Goal: Information Seeking & Learning: Learn about a topic

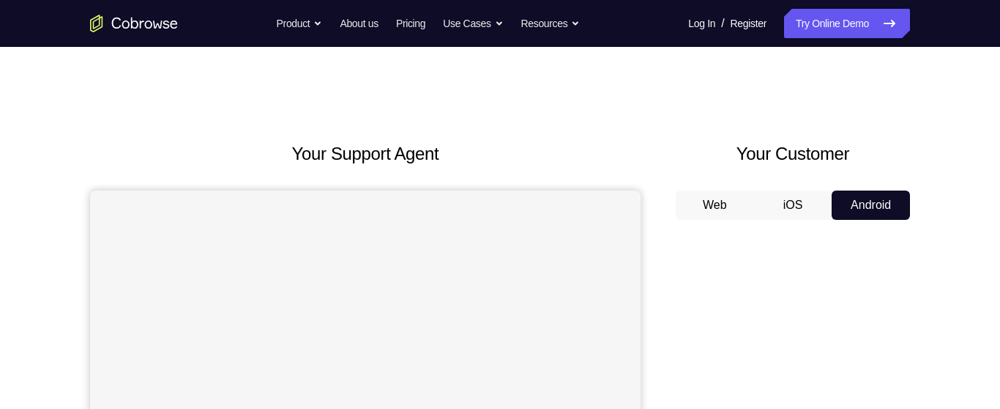
scroll to position [278, 0]
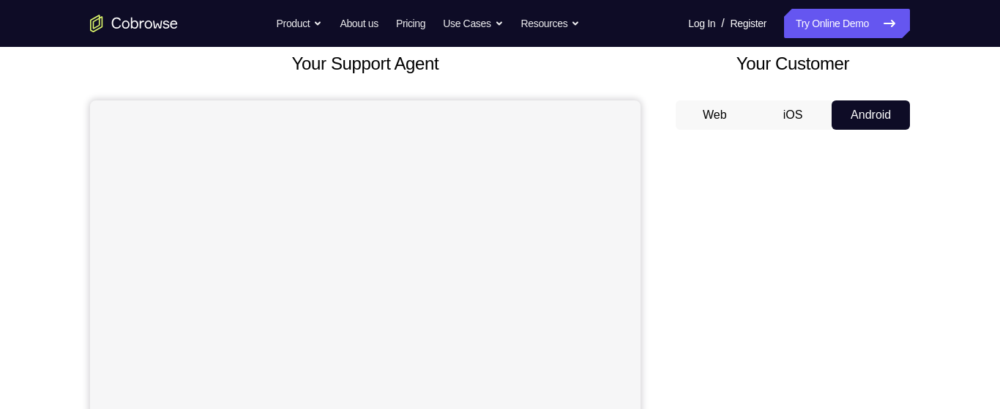
scroll to position [107, 0]
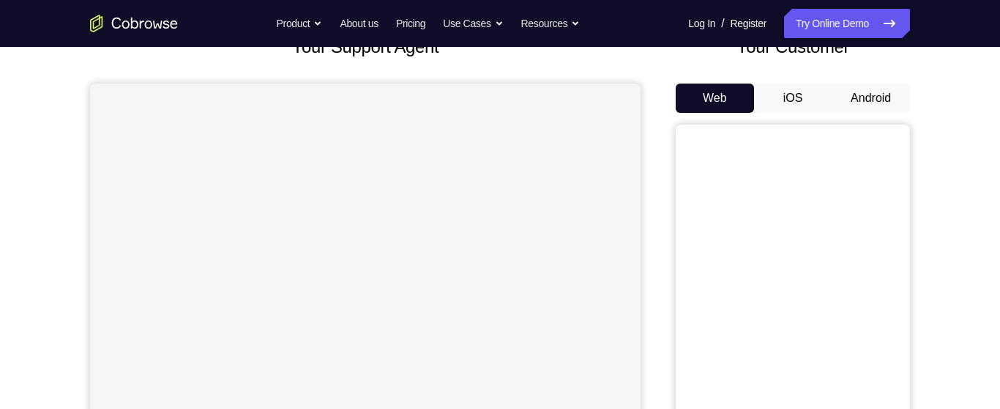
click at [869, 97] on button "Android" at bounding box center [871, 97] width 78 height 29
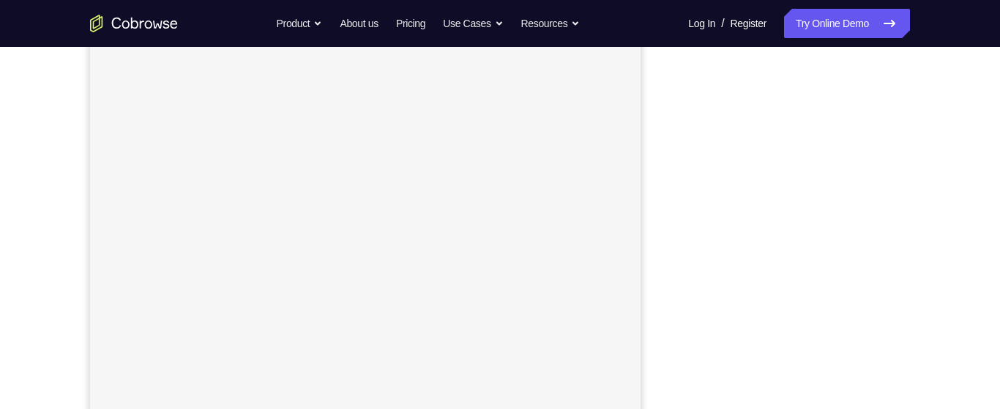
scroll to position [286, 0]
click at [938, 209] on div "Your Support Agent Your Customer Web iOS Android Next Steps We’d be happy to gi…" at bounding box center [499, 244] width 937 height 966
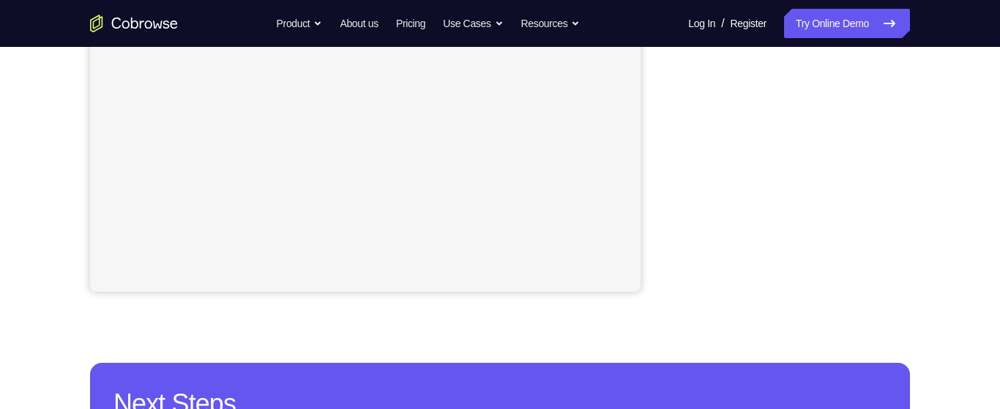
scroll to position [390, 0]
